Goal: Transaction & Acquisition: Purchase product/service

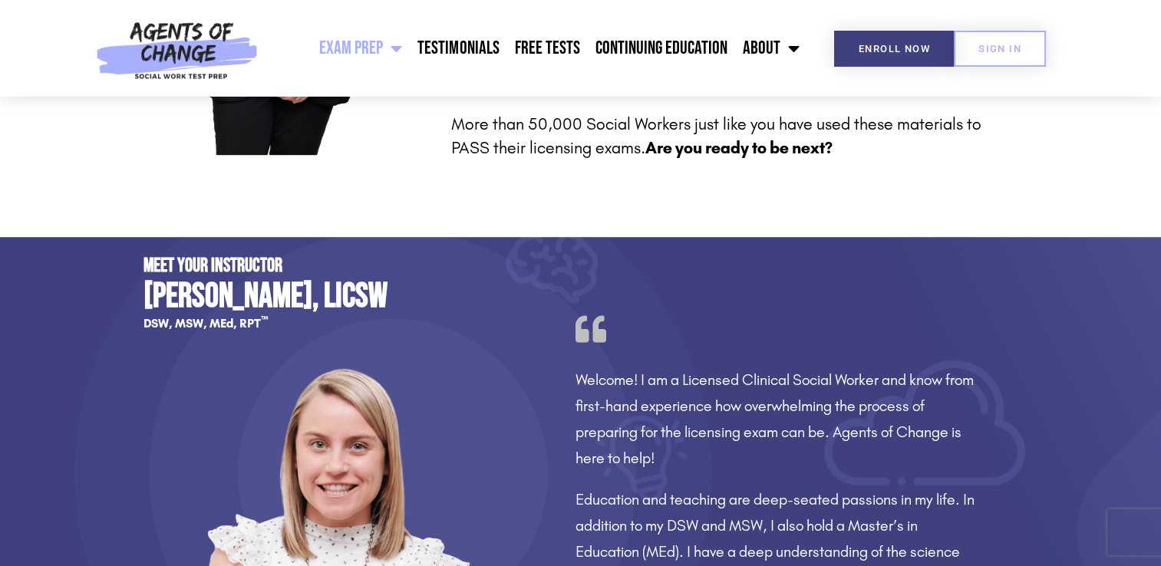
scroll to position [985, 0]
click at [528, 45] on link "Free Tests" at bounding box center [547, 48] width 81 height 38
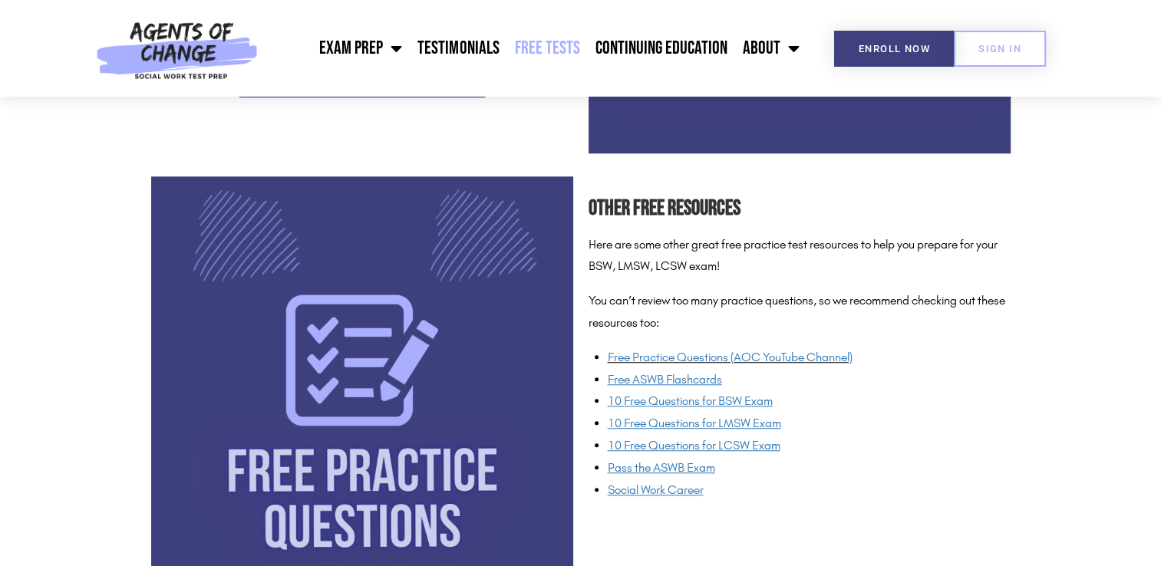
scroll to position [1053, 0]
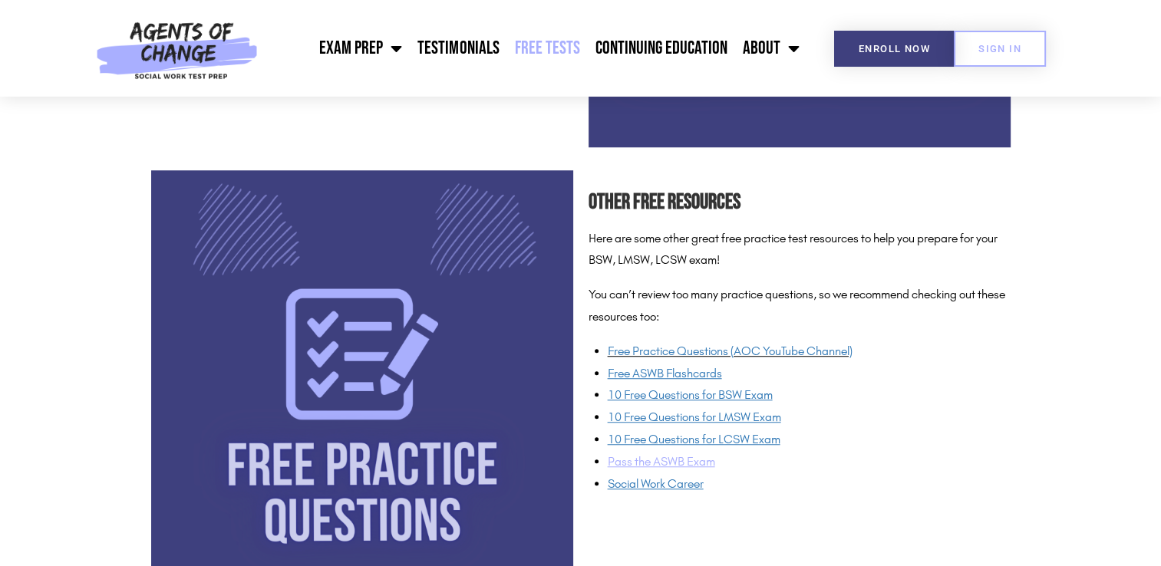
click at [700, 464] on span "Pass the ASWB Exam" at bounding box center [661, 461] width 107 height 15
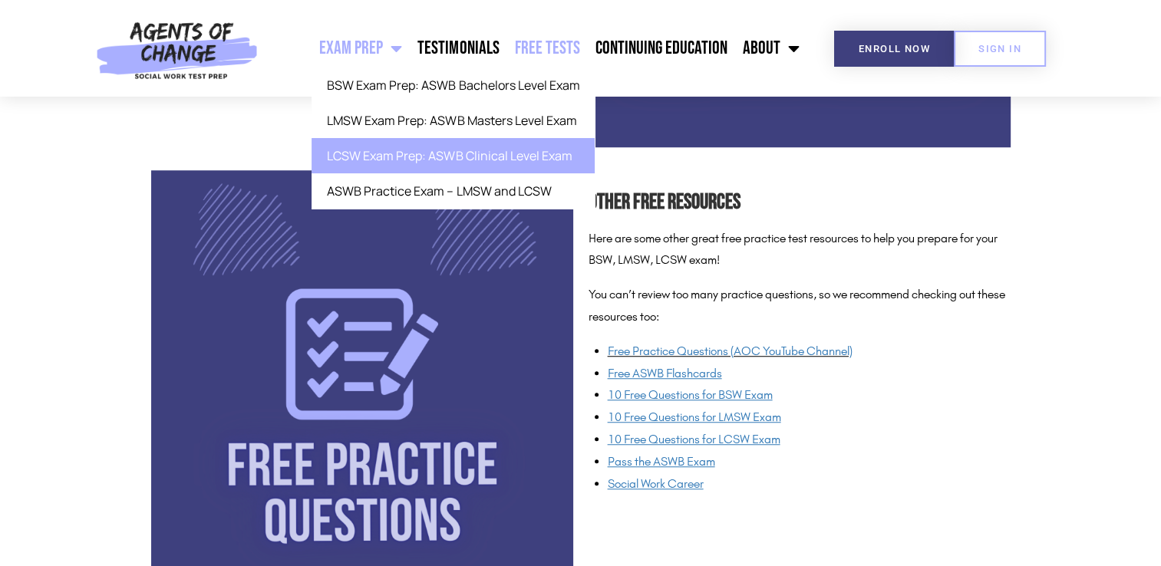
click at [375, 149] on link "LCSW Exam Prep: ASWB Clinical Level Exam" at bounding box center [453, 155] width 283 height 35
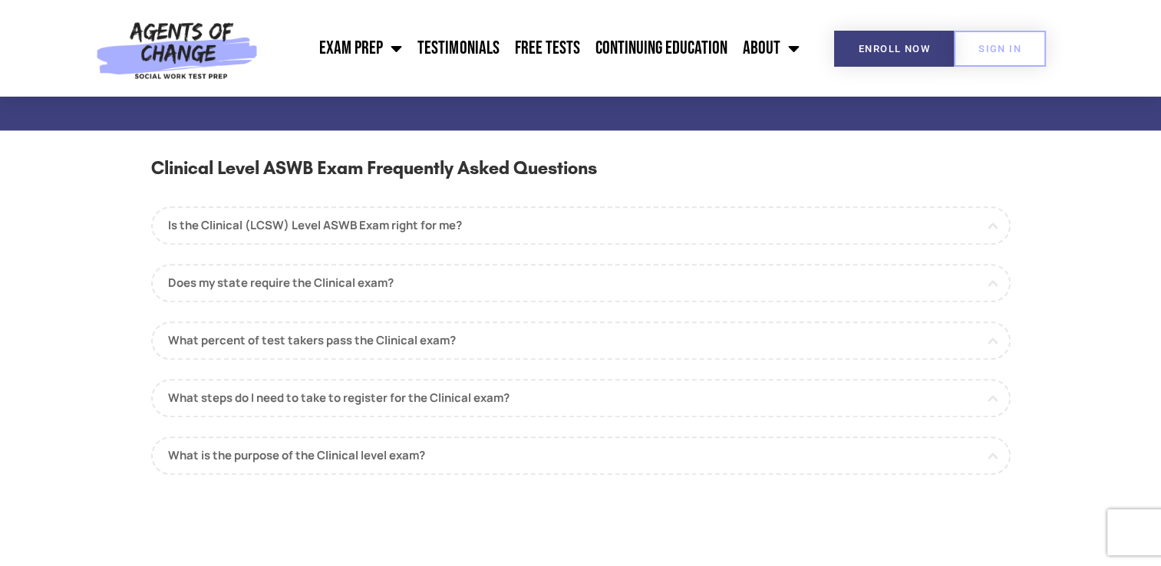
scroll to position [1335, 0]
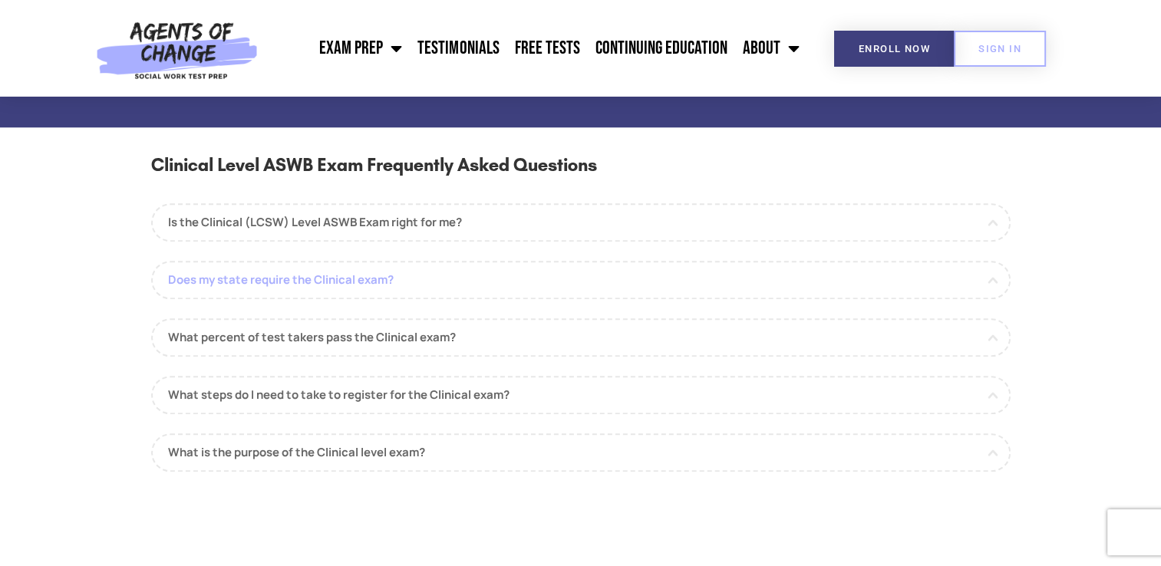
click at [399, 269] on link "Does my state require the Clinical exam?" at bounding box center [581, 280] width 860 height 38
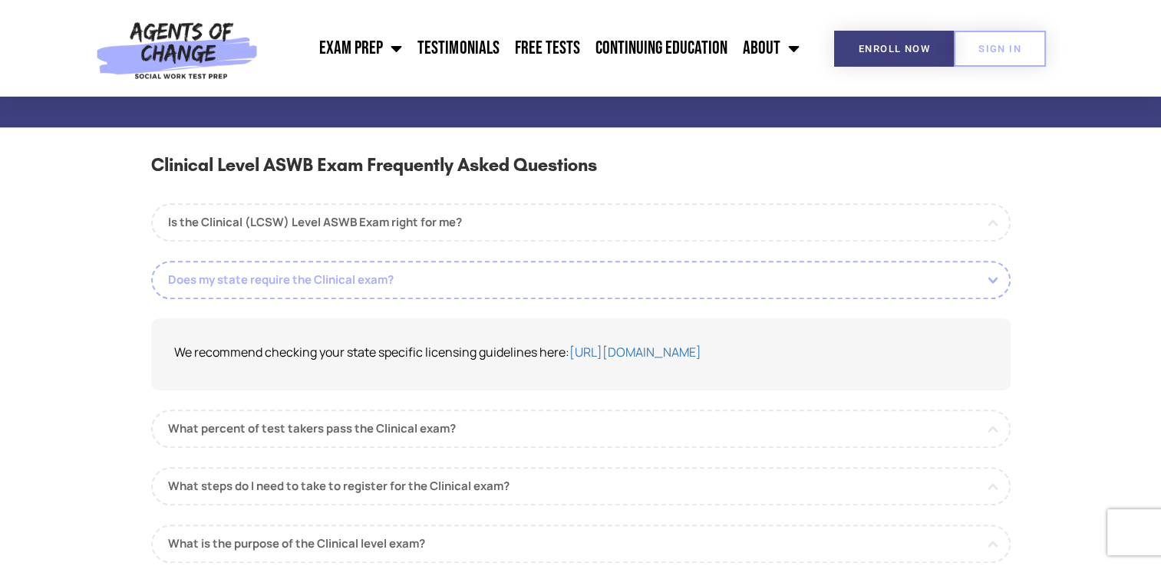
click at [399, 269] on link "Does my state require the Clinical exam?" at bounding box center [581, 280] width 860 height 38
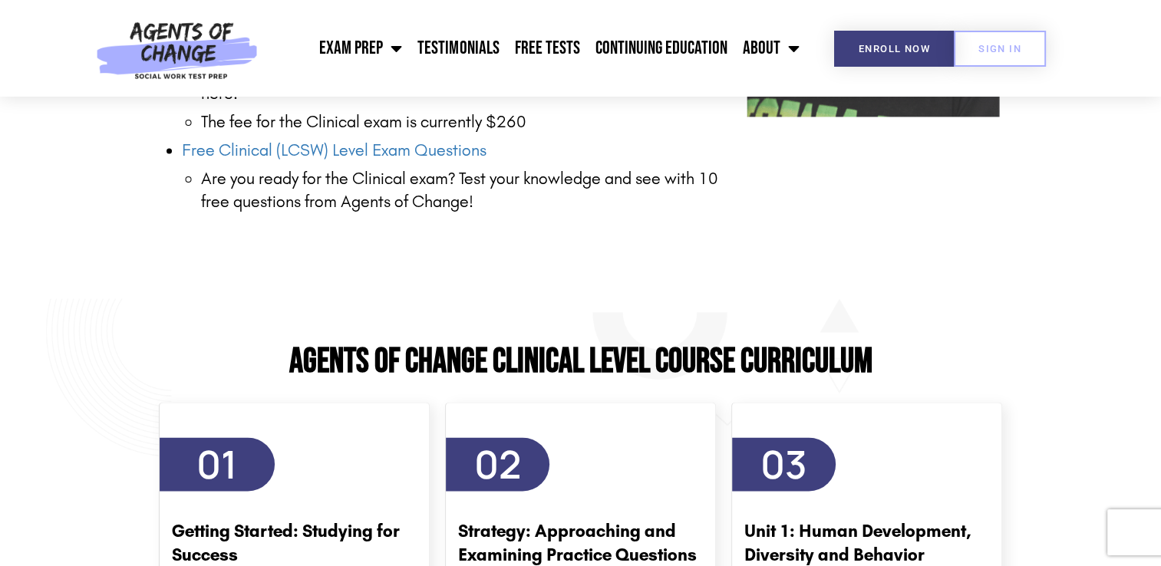
scroll to position [2336, 0]
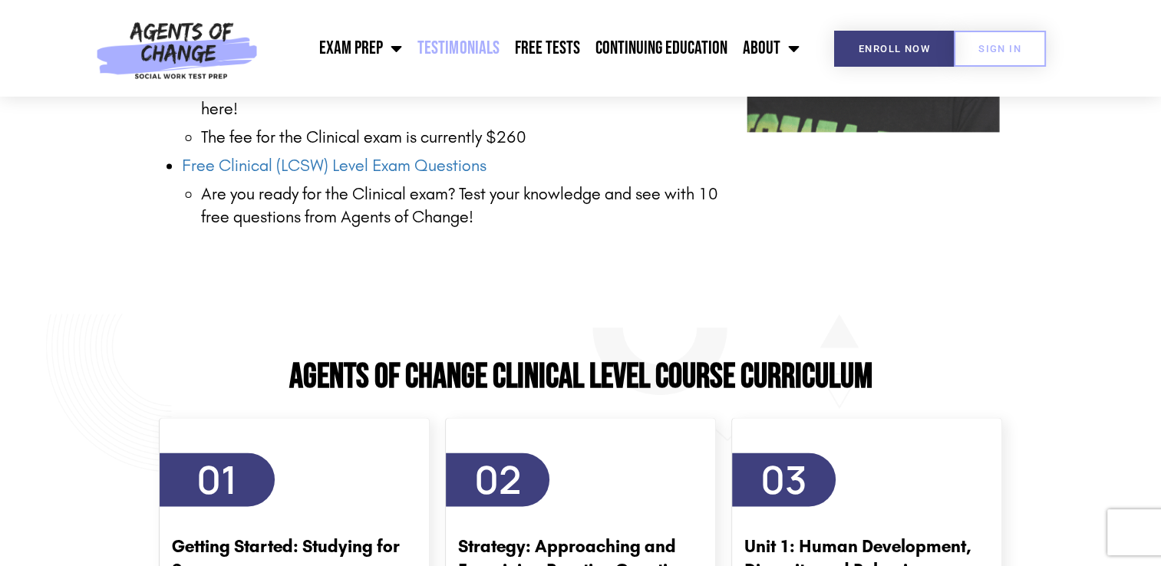
click at [463, 49] on link "Testimonials" at bounding box center [458, 48] width 97 height 38
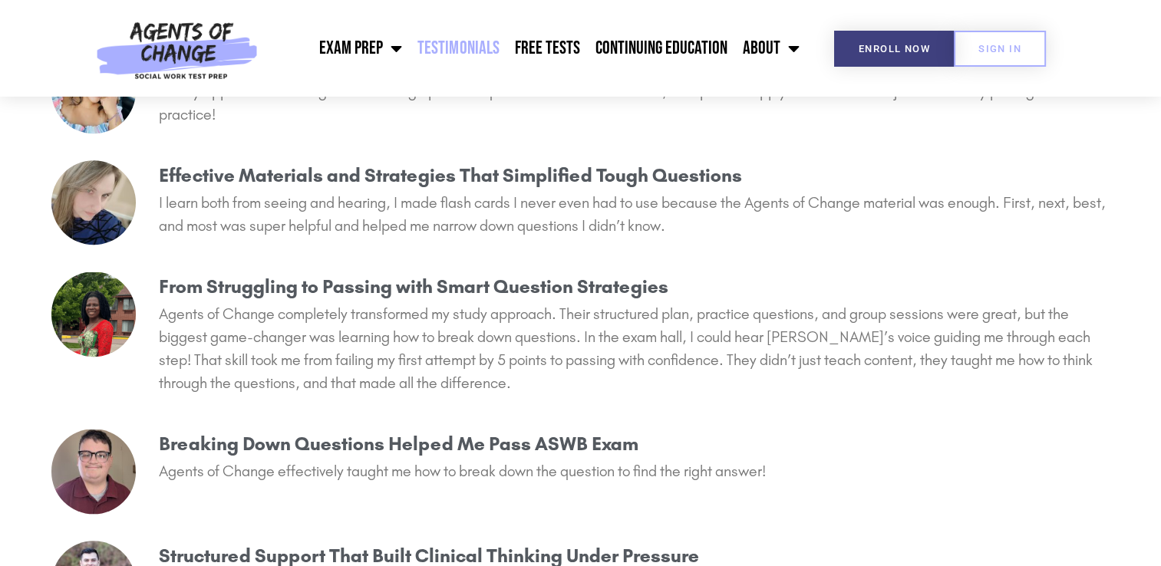
scroll to position [1418, 0]
click at [535, 54] on link "Free Tests" at bounding box center [547, 48] width 81 height 38
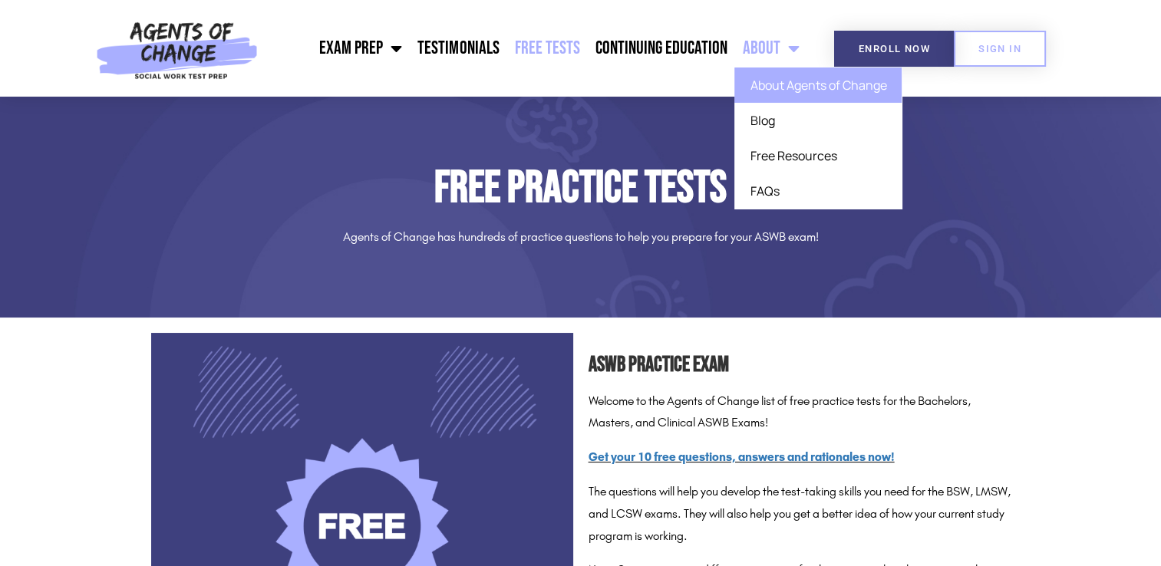
click at [784, 94] on link "About Agents of Change" at bounding box center [817, 85] width 167 height 35
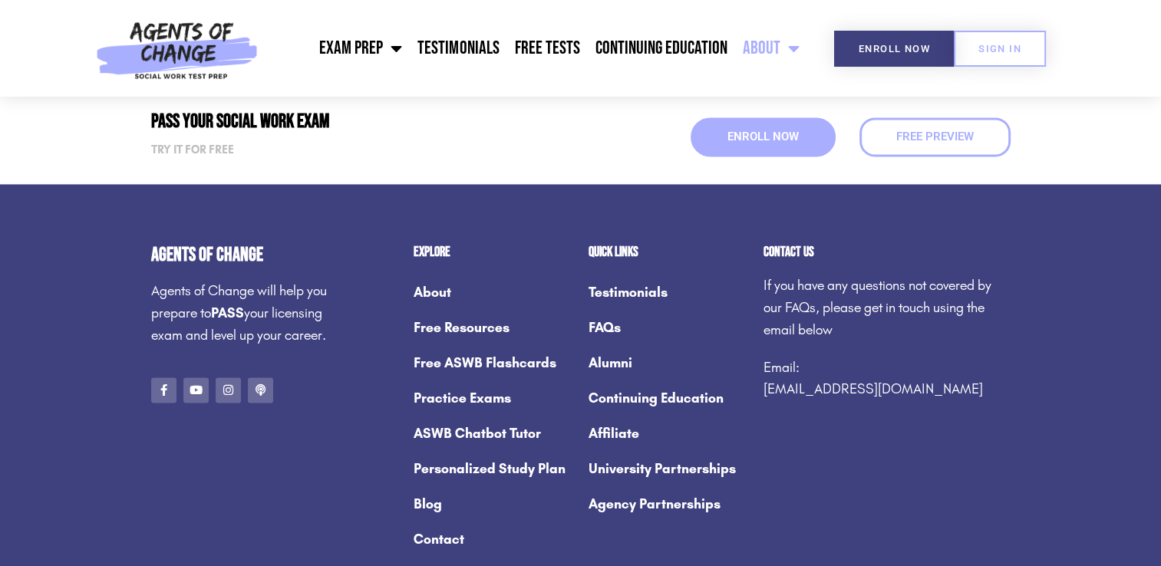
scroll to position [2133, 0]
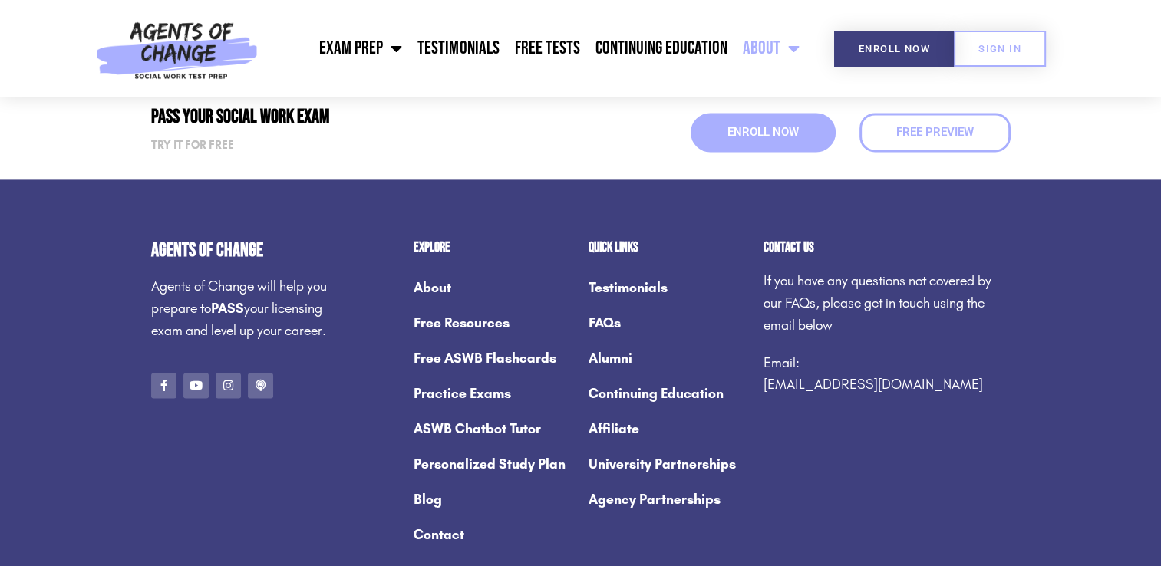
click at [490, 341] on link "Free ASWB Flashcards" at bounding box center [494, 358] width 160 height 35
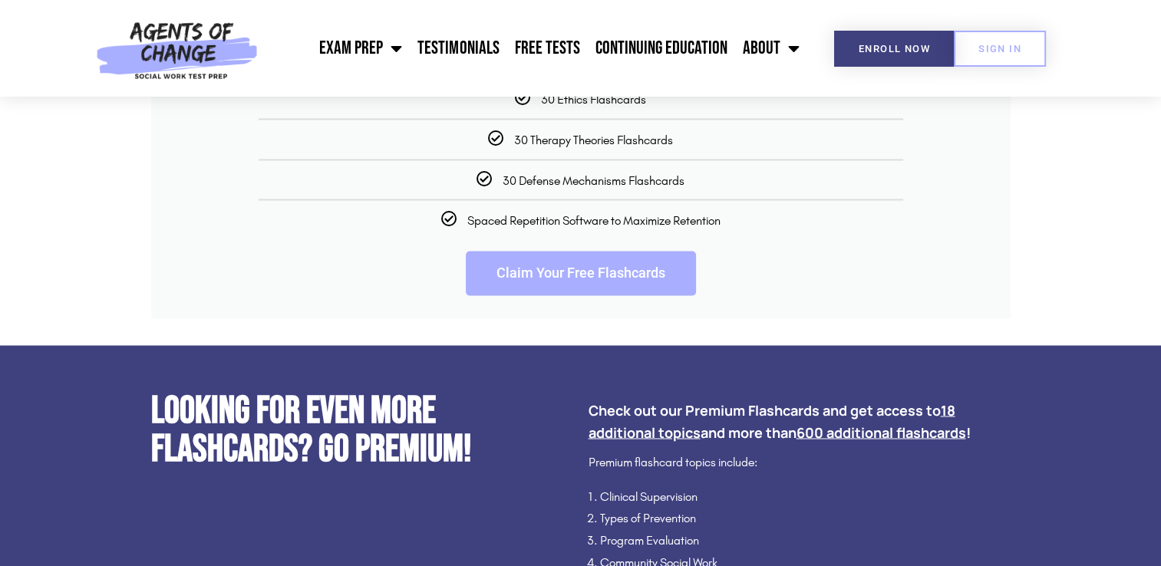
scroll to position [2548, 0]
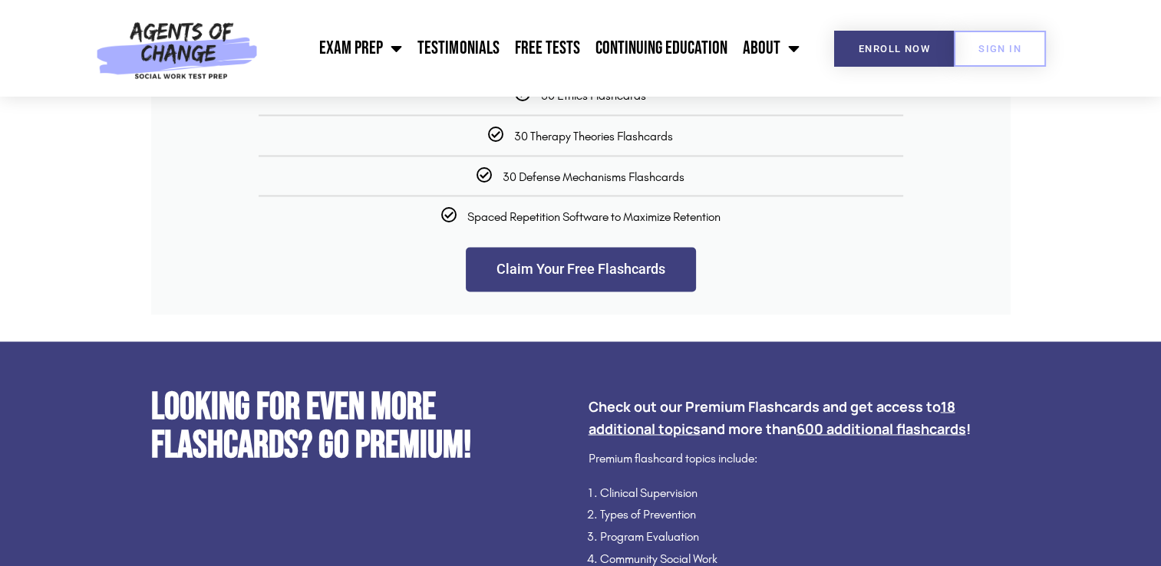
click at [600, 292] on link "Claim Your Free Flashcards" at bounding box center [581, 269] width 230 height 45
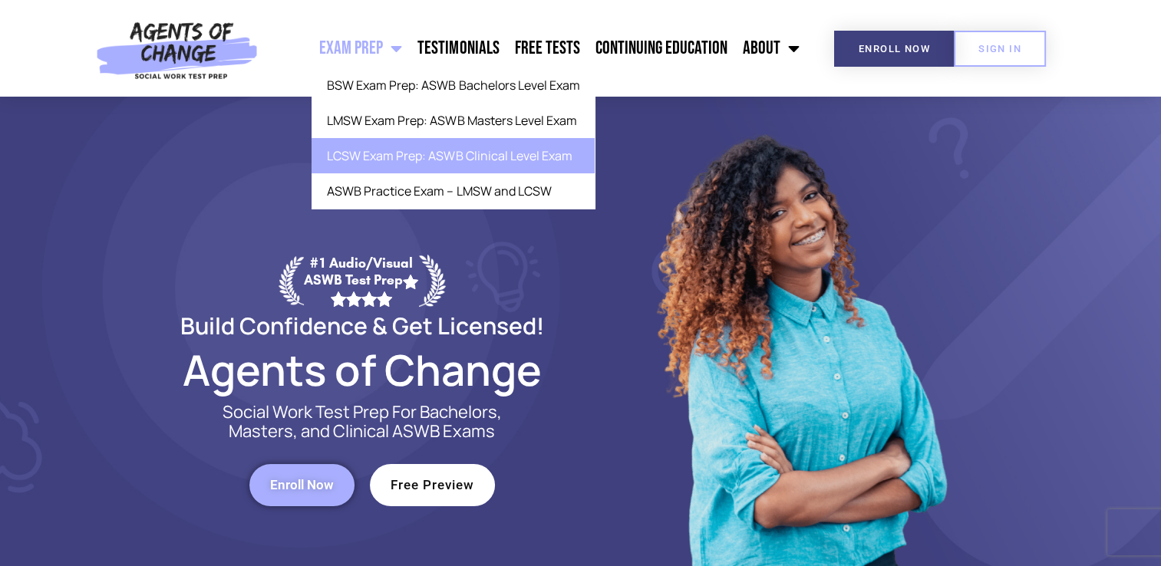
click at [408, 155] on link "LCSW Exam Prep: ASWB Clinical Level Exam" at bounding box center [453, 155] width 283 height 35
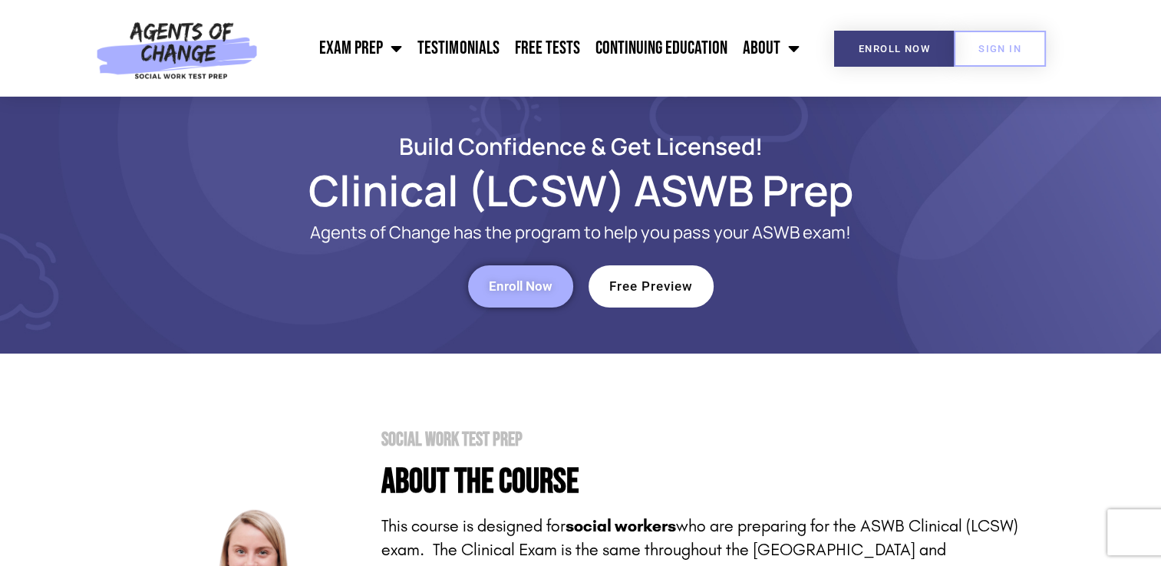
click at [517, 284] on span "Enroll Now" at bounding box center [521, 286] width 64 height 13
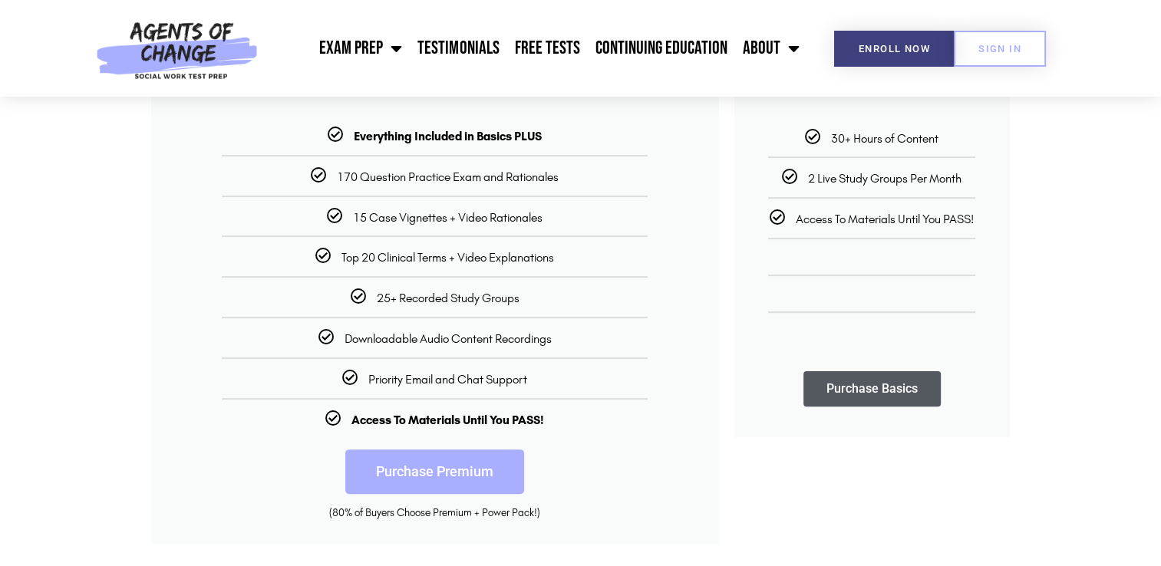
scroll to position [350, 0]
click at [445, 474] on link "Purchase Premium" at bounding box center [434, 471] width 179 height 45
